Goal: Information Seeking & Learning: Learn about a topic

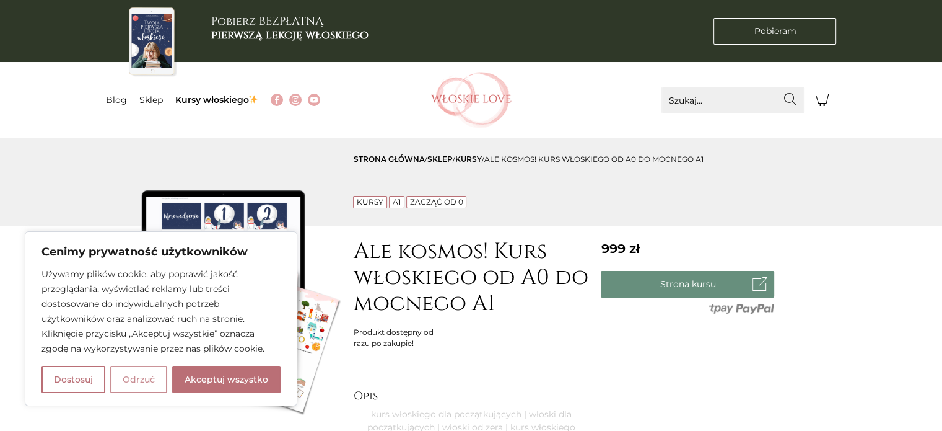
click at [138, 375] on button "Odrzuć" at bounding box center [138, 379] width 57 height 27
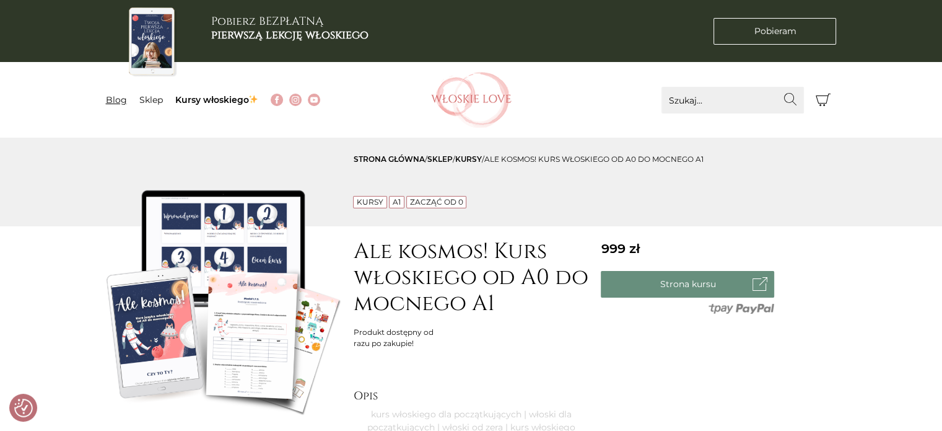
click at [122, 100] on link "Blog" at bounding box center [116, 99] width 21 height 11
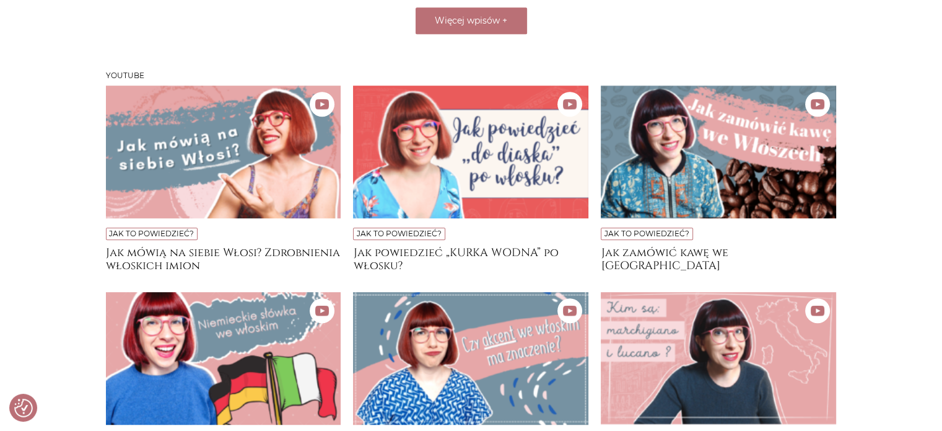
scroll to position [991, 0]
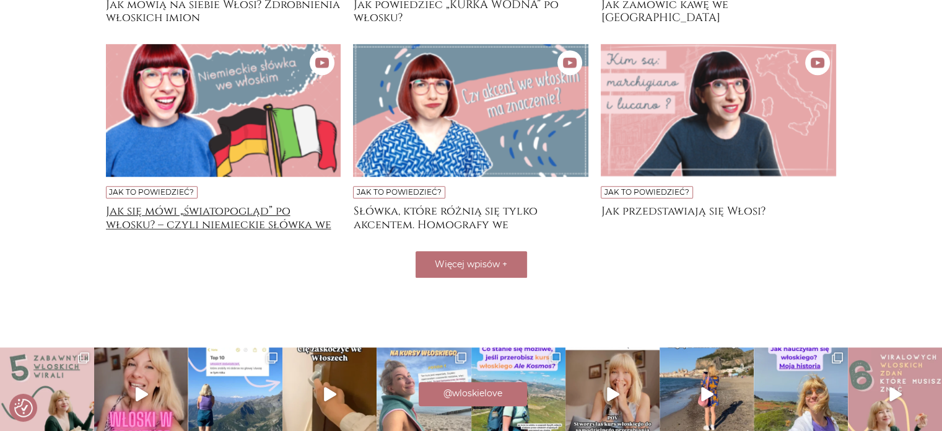
click at [263, 219] on h4 "Jak się mówi „światopogląd” po włosku? – czyli niemieckie słówka we włoskim" at bounding box center [223, 216] width 235 height 25
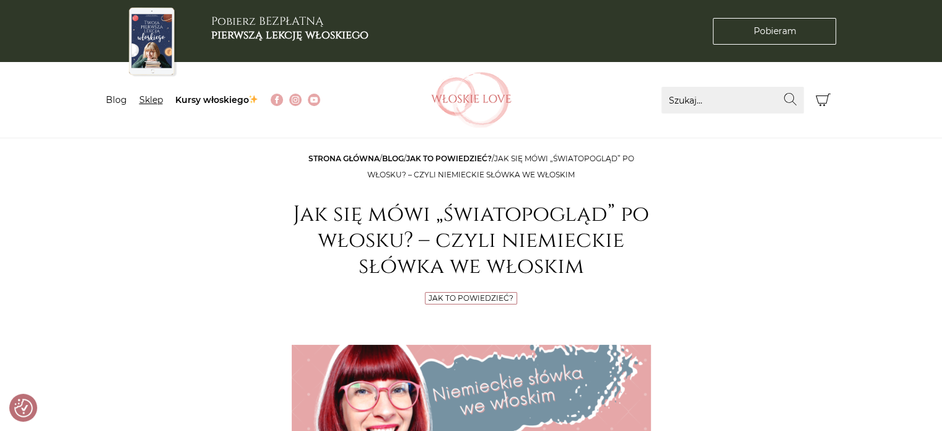
click at [146, 100] on link "Sklep" at bounding box center [151, 99] width 24 height 11
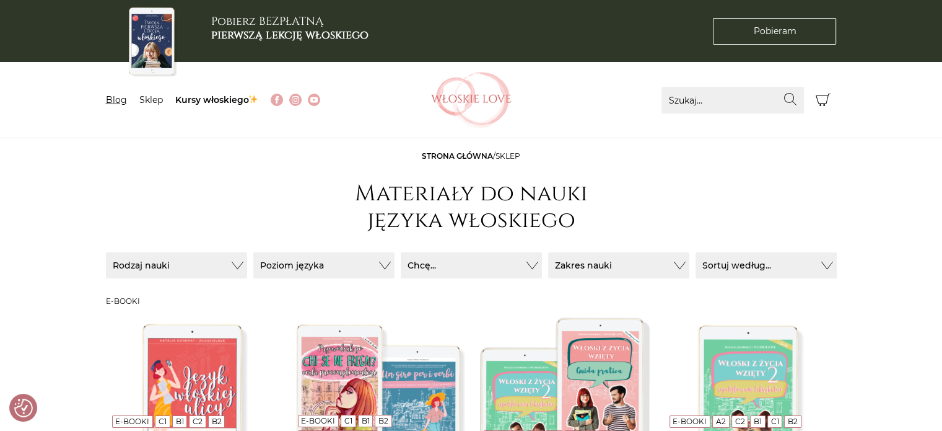
click at [114, 101] on link "Blog" at bounding box center [116, 99] width 21 height 11
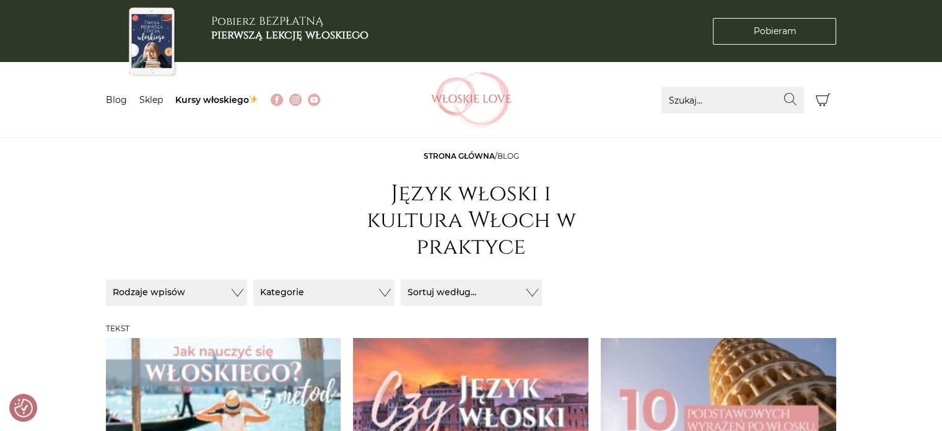
scroll to position [248, 0]
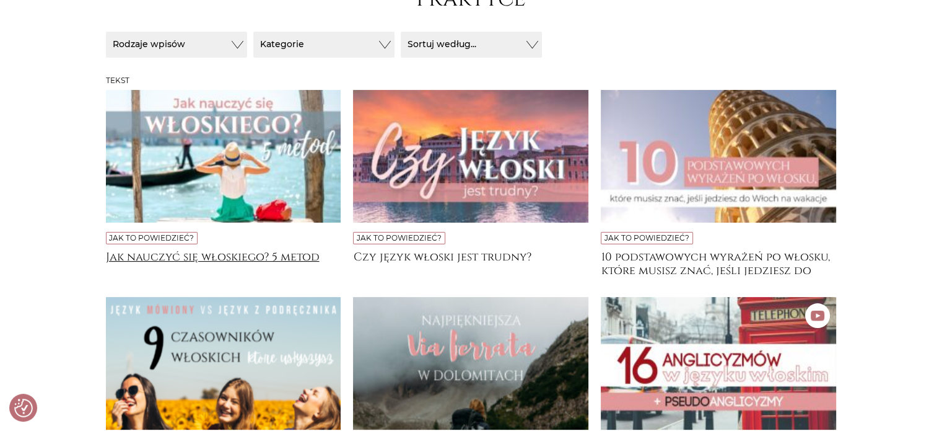
click at [221, 257] on h4 "Jak nauczyć się włoskiego? 5 metod" at bounding box center [223, 262] width 235 height 25
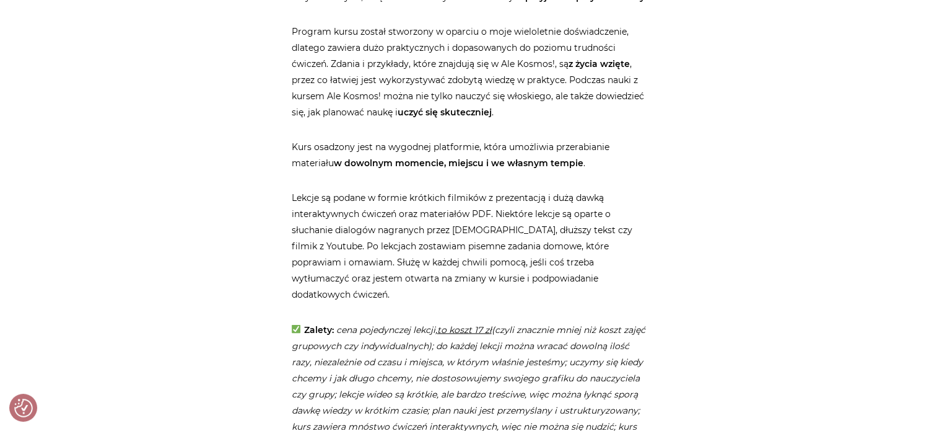
scroll to position [2293, 0]
